Goal: Task Accomplishment & Management: Use online tool/utility

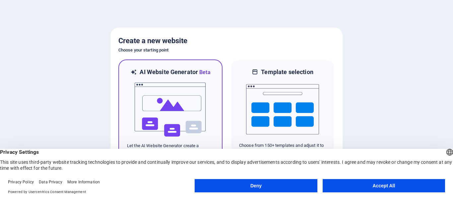
click at [168, 102] on img at bounding box center [170, 109] width 73 height 66
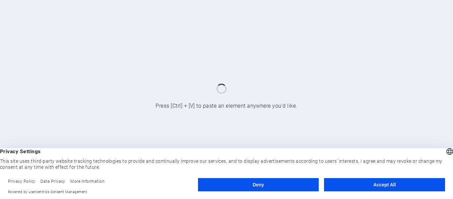
click at [385, 183] on button "Accept All" at bounding box center [384, 184] width 121 height 13
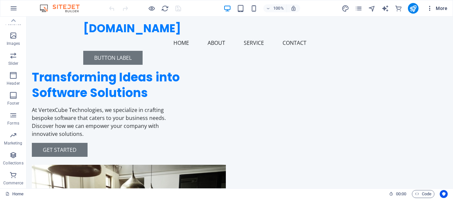
click at [431, 8] on icon "button" at bounding box center [430, 8] width 7 height 7
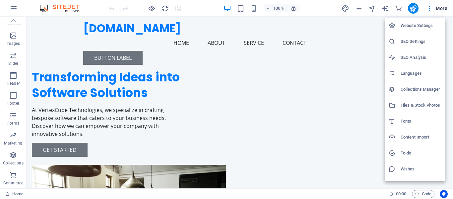
click at [412, 8] on div at bounding box center [226, 99] width 453 height 199
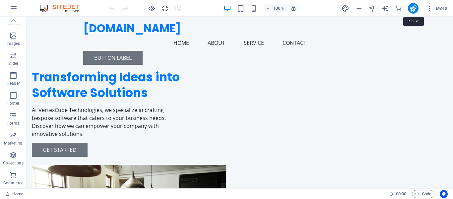
click at [412, 8] on icon "publish" at bounding box center [413, 9] width 8 height 8
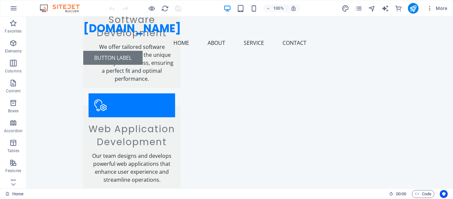
scroll to position [799, 0]
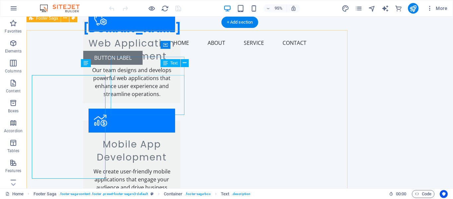
scroll to position [790, 0]
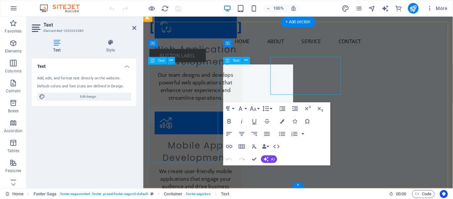
scroll to position [798, 0]
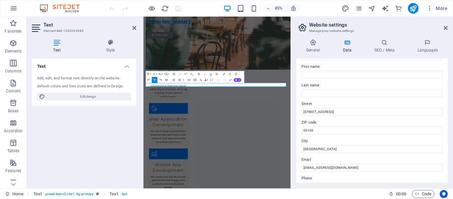
scroll to position [66, 0]
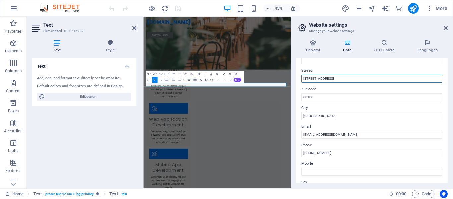
click at [347, 80] on input "[STREET_ADDRESS]" at bounding box center [372, 79] width 141 height 8
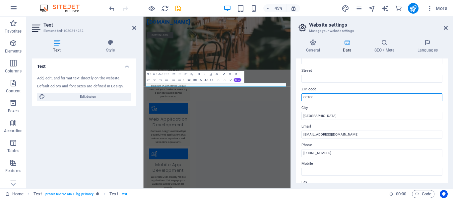
click at [339, 98] on input "00100" at bounding box center [372, 97] width 141 height 8
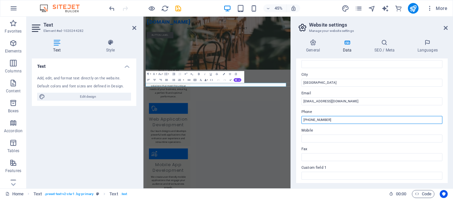
click at [344, 117] on input "[PHONE_NUMBER]" at bounding box center [372, 120] width 141 height 8
type input "+94 703344411"
click at [344, 117] on input "+94 703344411" at bounding box center [372, 120] width 141 height 8
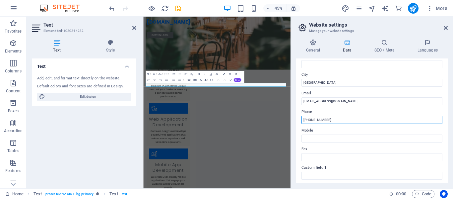
click at [344, 117] on input "+94 703344411" at bounding box center [372, 120] width 141 height 8
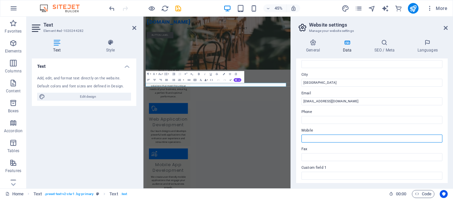
click at [334, 138] on input "Mobile" at bounding box center [372, 138] width 141 height 8
paste input "+94 703344411"
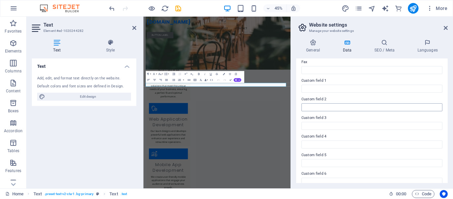
scroll to position [194, 0]
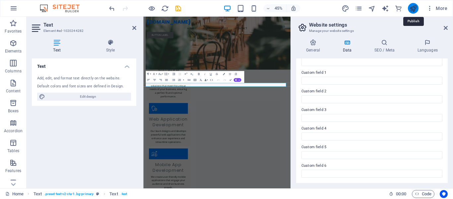
type input "+94 703344411"
click at [415, 7] on icon "publish" at bounding box center [413, 9] width 8 height 8
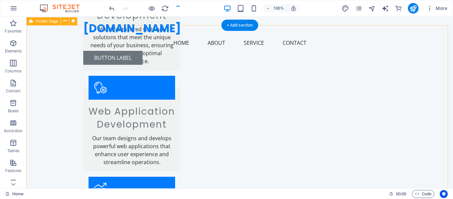
scroll to position [799, 0]
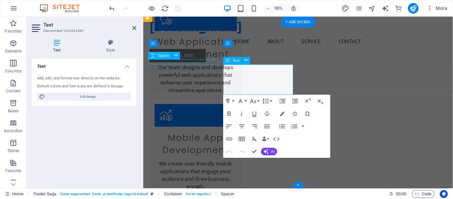
scroll to position [790, 0]
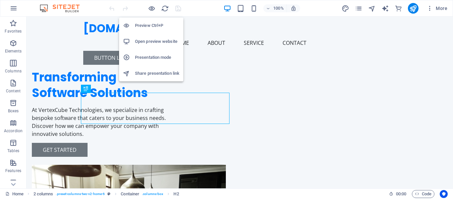
click at [154, 57] on h6 "Presentation mode" at bounding box center [157, 57] width 44 height 8
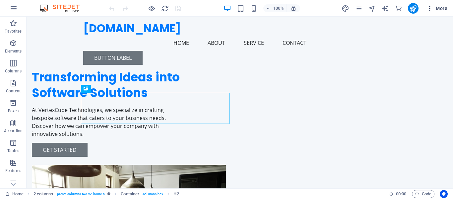
click at [432, 8] on icon "button" at bounding box center [430, 8] width 7 height 7
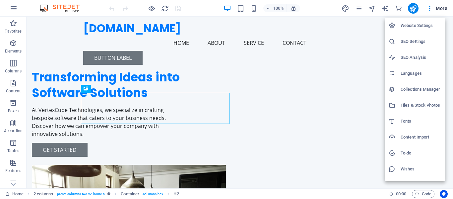
click at [421, 24] on h6 "Website Settings" at bounding box center [421, 26] width 41 height 8
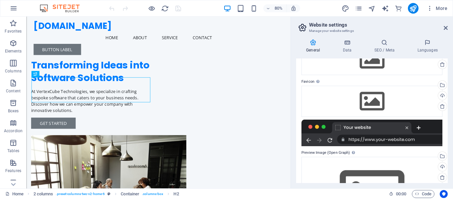
scroll to position [35, 0]
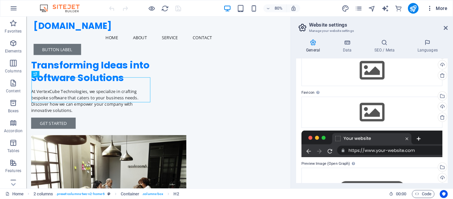
click at [430, 8] on icon "button" at bounding box center [430, 8] width 7 height 7
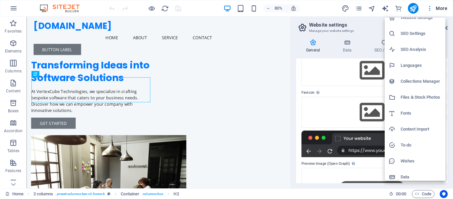
scroll to position [12, 0]
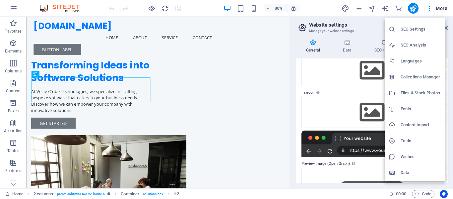
click at [385, 7] on div at bounding box center [226, 99] width 453 height 199
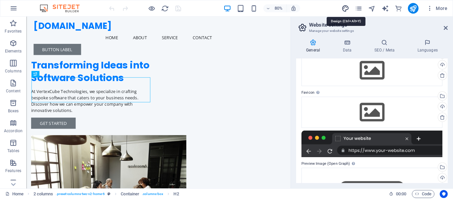
click at [347, 7] on icon "design" at bounding box center [346, 9] width 8 height 8
select select "px"
select select "200"
select select "px"
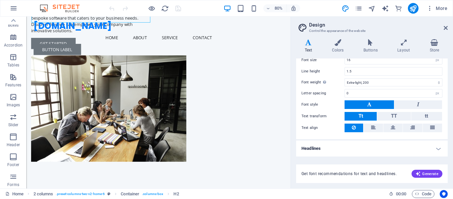
scroll to position [0, 0]
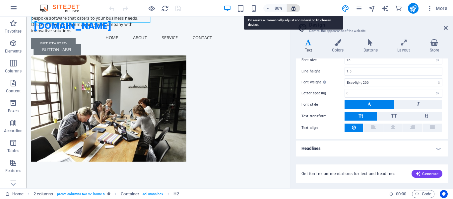
click at [295, 9] on icon "button" at bounding box center [294, 8] width 6 height 6
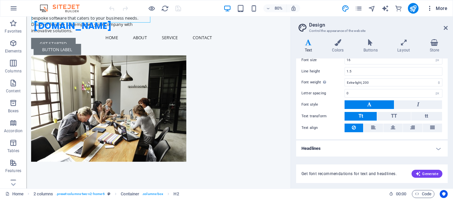
click at [427, 9] on icon "button" at bounding box center [430, 8] width 7 height 7
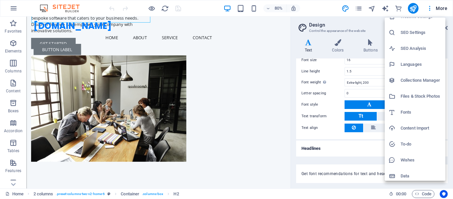
scroll to position [12, 0]
